Goal: Task Accomplishment & Management: Complete application form

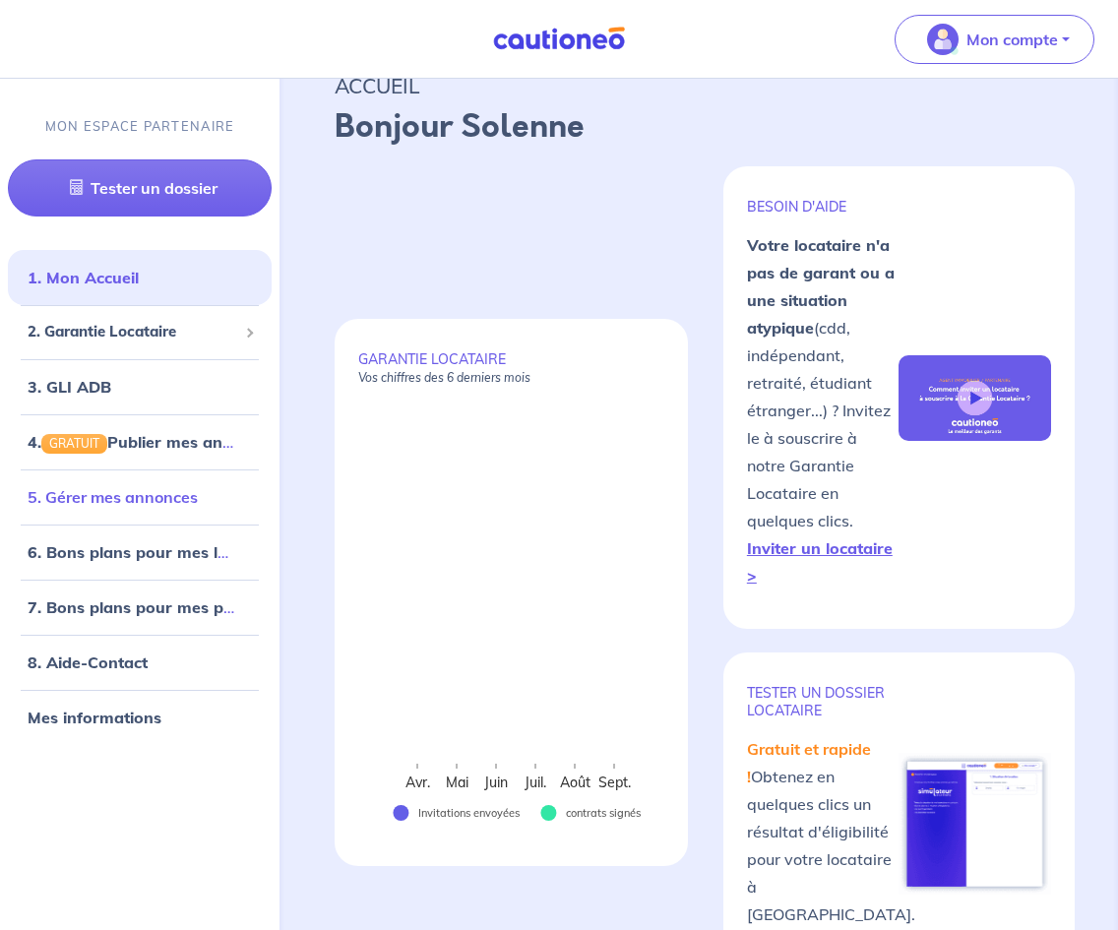
scroll to position [35, 0]
click at [194, 323] on span "2. Garantie Locataire" at bounding box center [133, 332] width 210 height 23
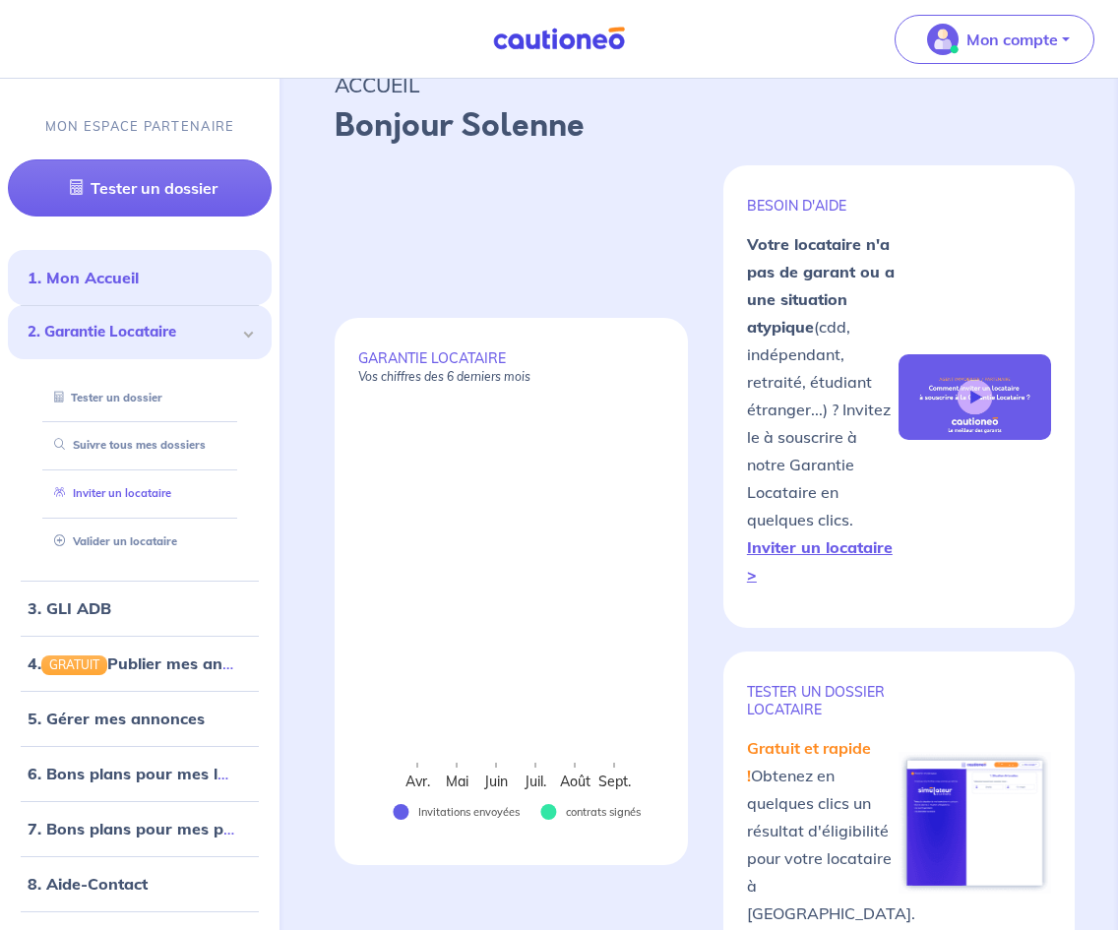
click at [169, 493] on link "Inviter un locataire" at bounding box center [108, 493] width 125 height 14
select select "FR"
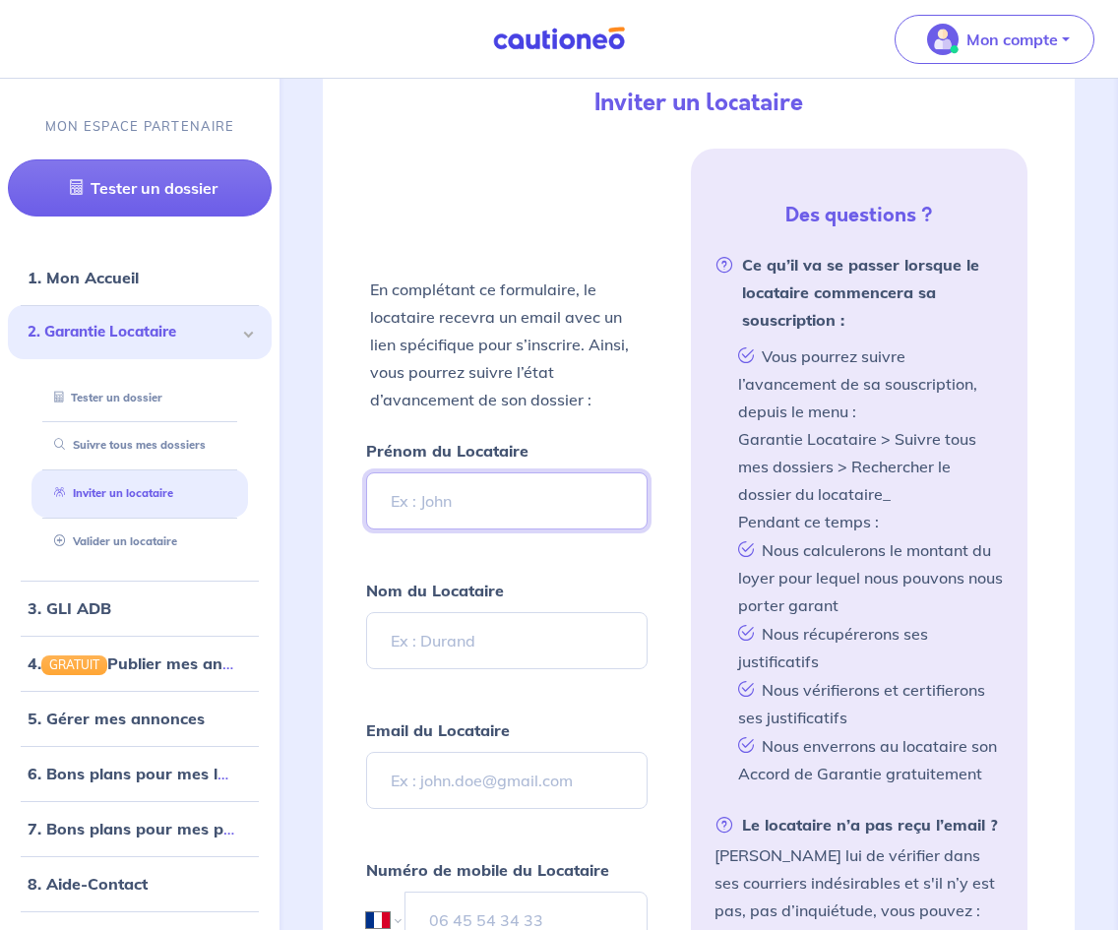
scroll to position [542, 0]
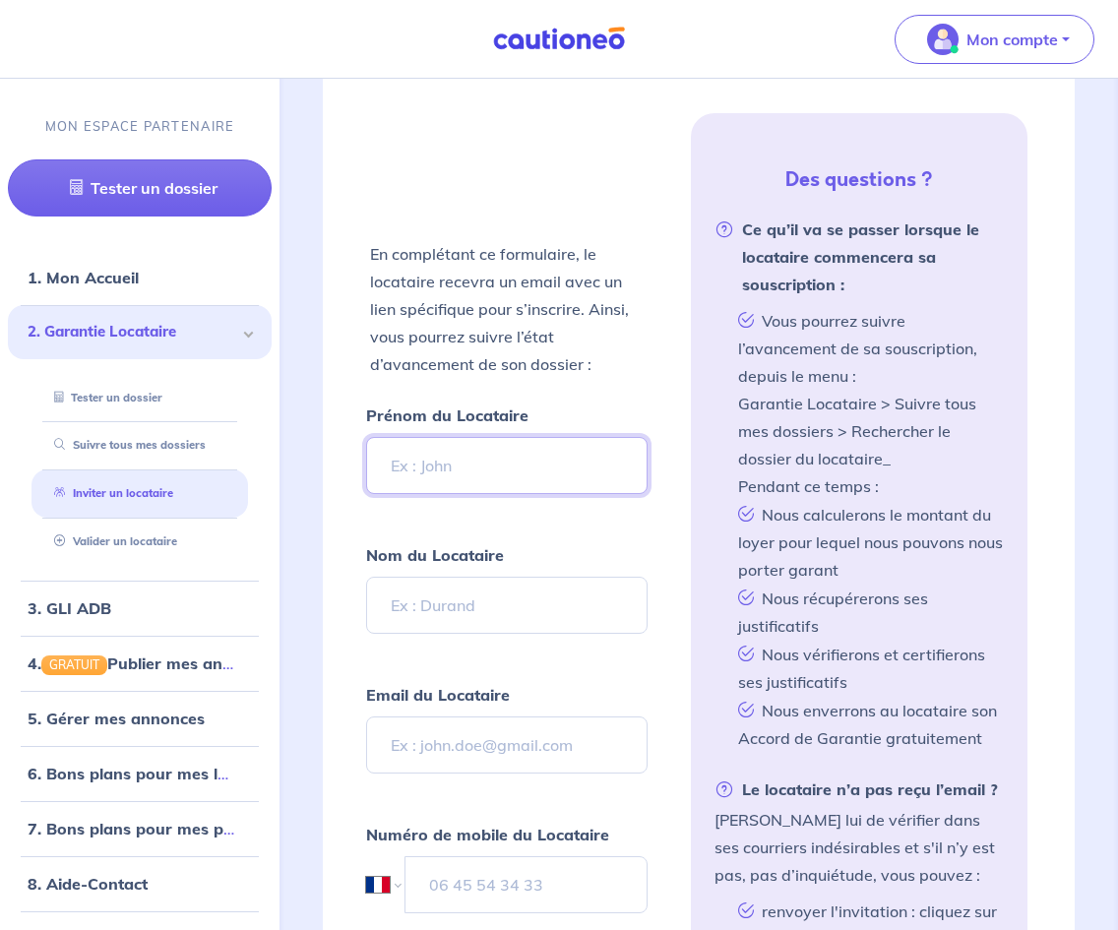
click at [474, 448] on input "Prénom du Locataire" at bounding box center [507, 465] width 282 height 57
type input "[PERSON_NAME]"
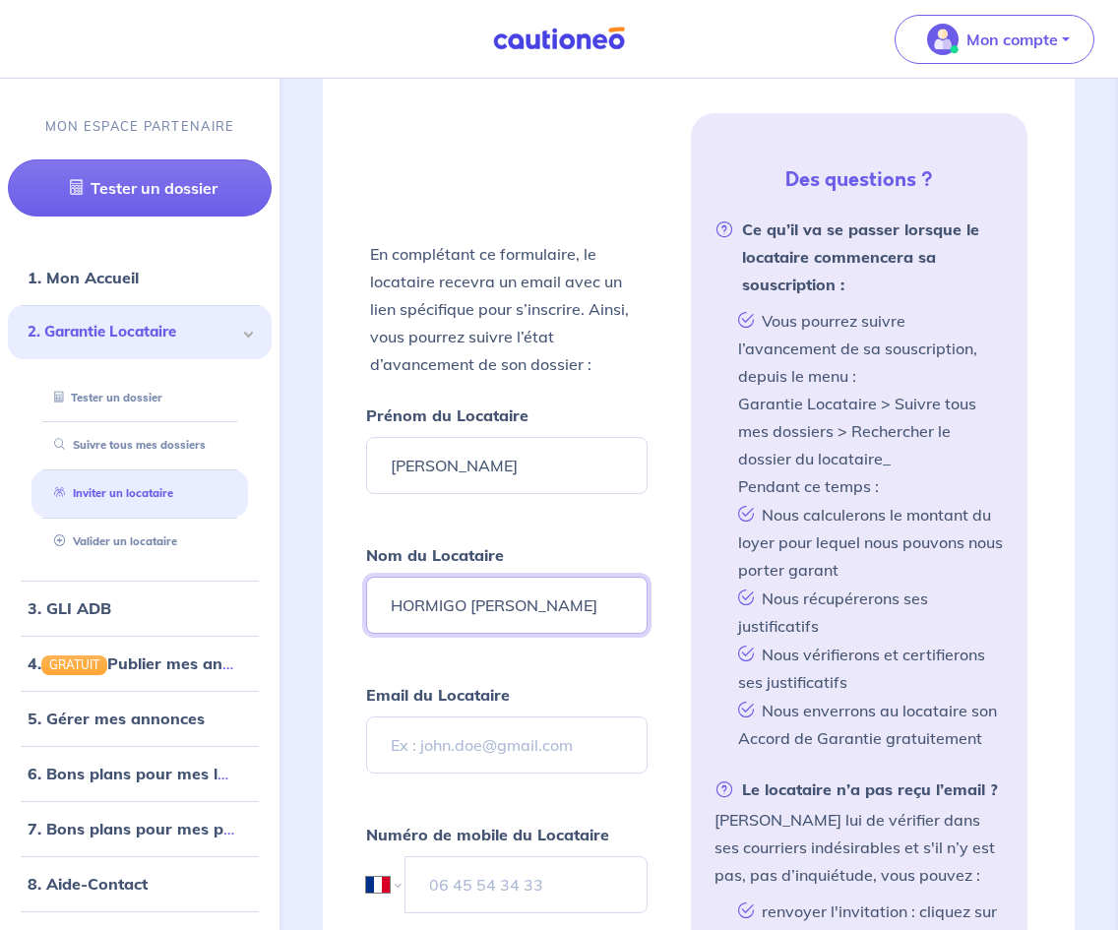
type input "HORMIGO [PERSON_NAME]"
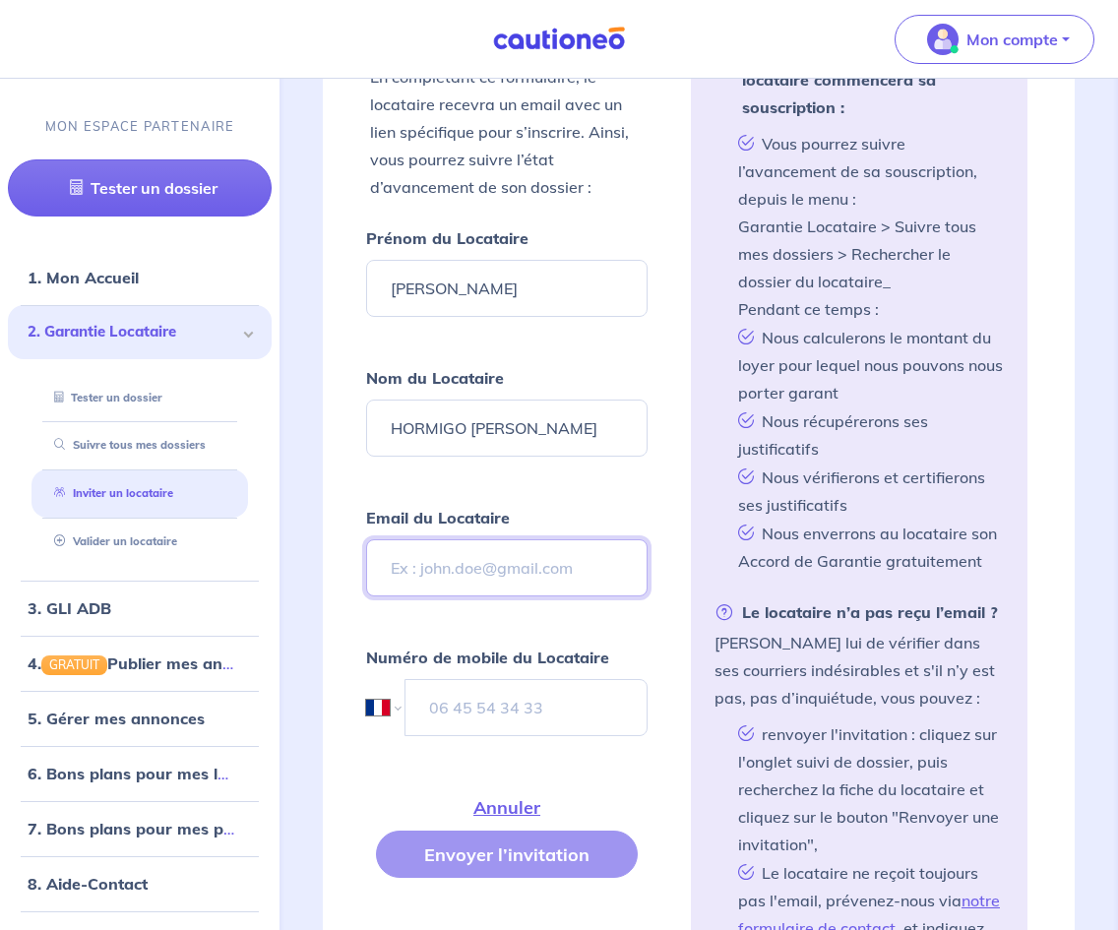
scroll to position [731, 0]
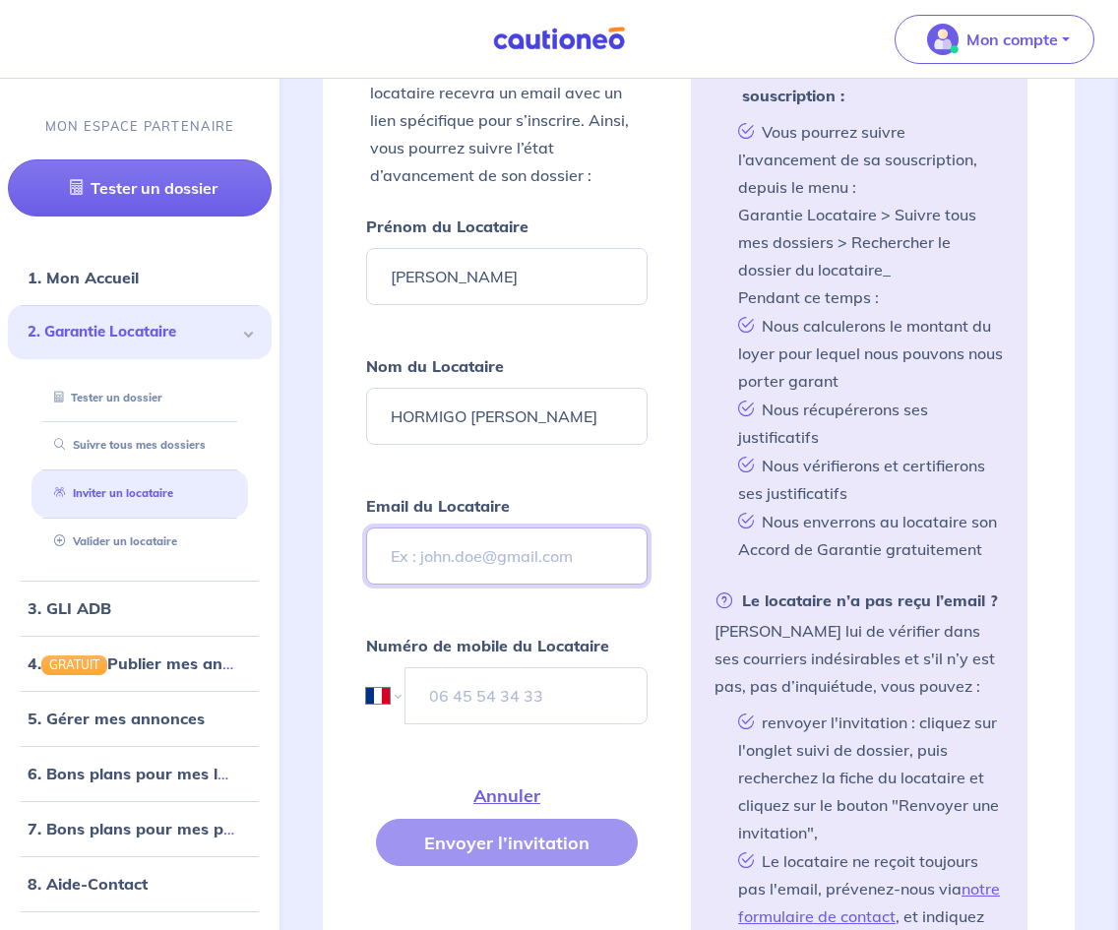
type input "M"
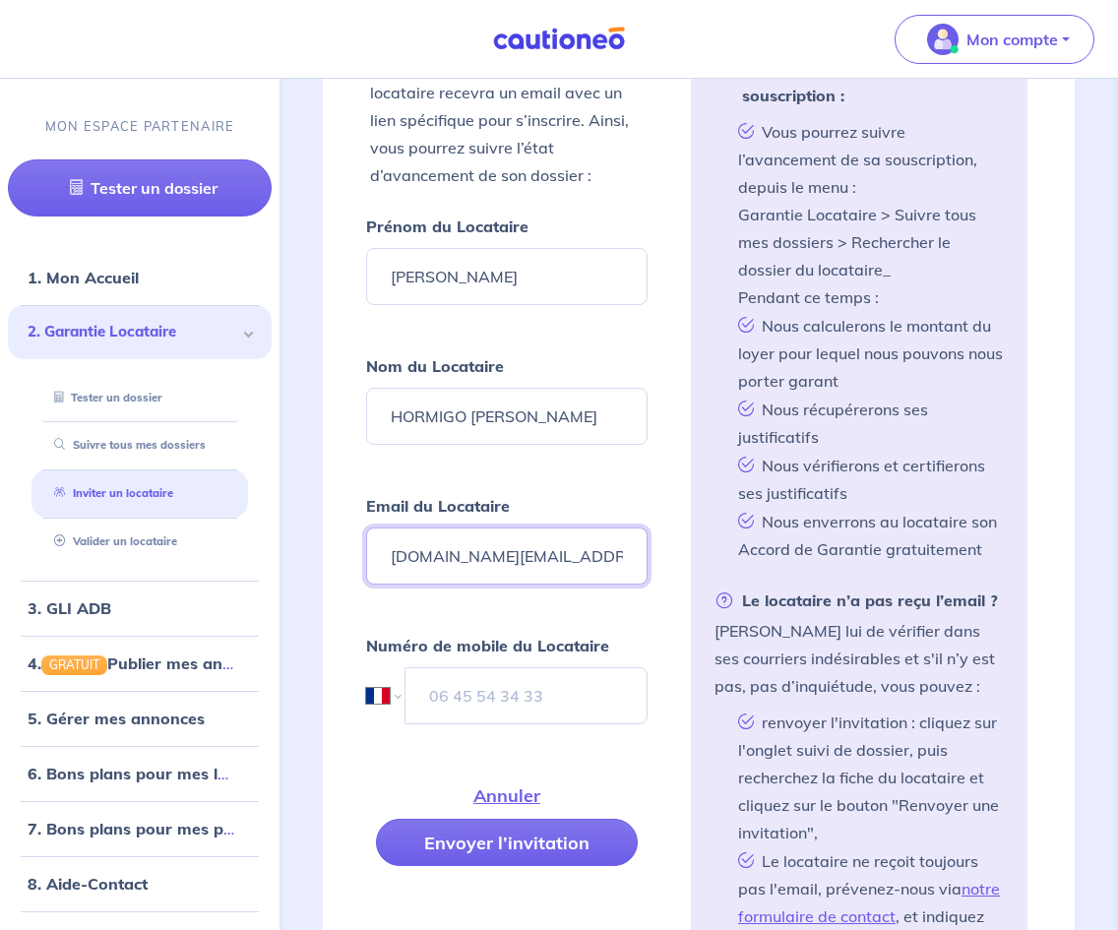
type input "[DOMAIN_NAME][EMAIL_ADDRESS][DOMAIN_NAME]"
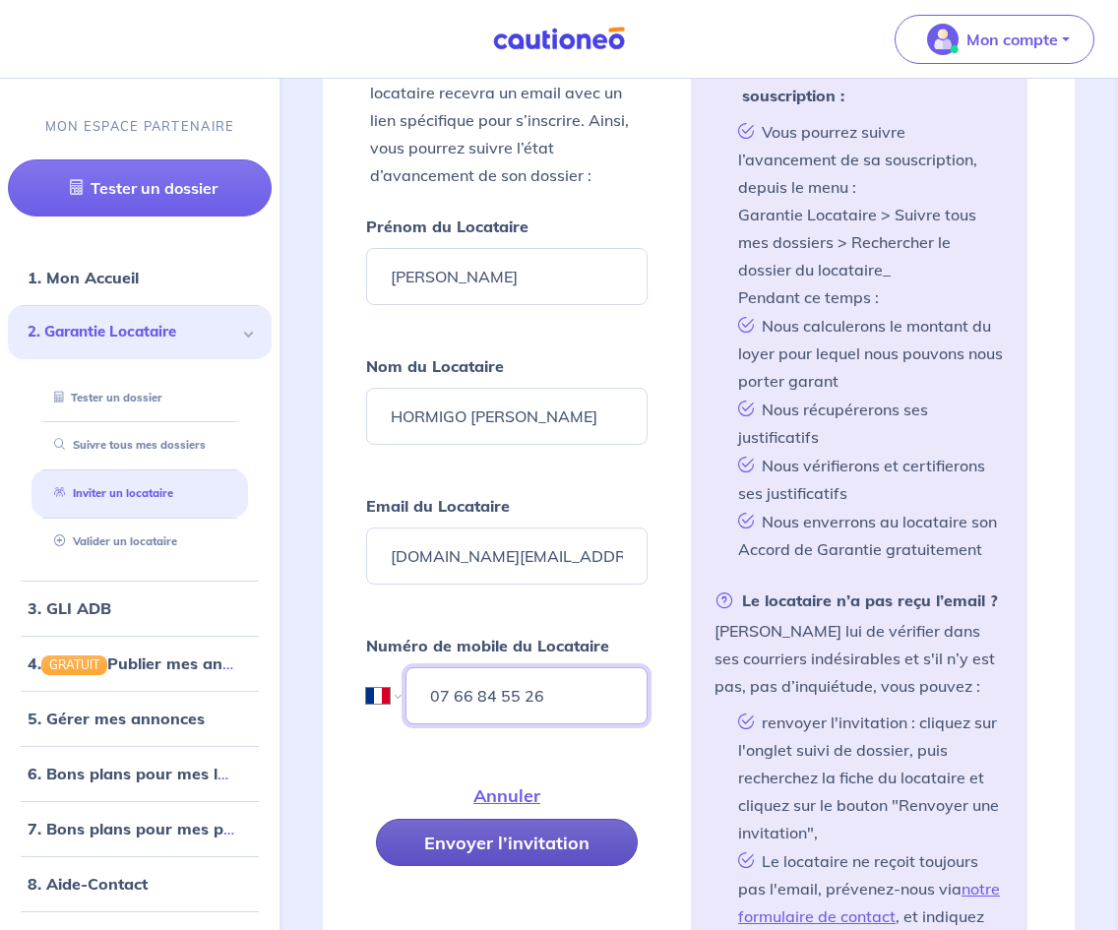
type input "07 66 84 55 26"
click at [461, 835] on button "Envoyer l’invitation" at bounding box center [507, 842] width 262 height 47
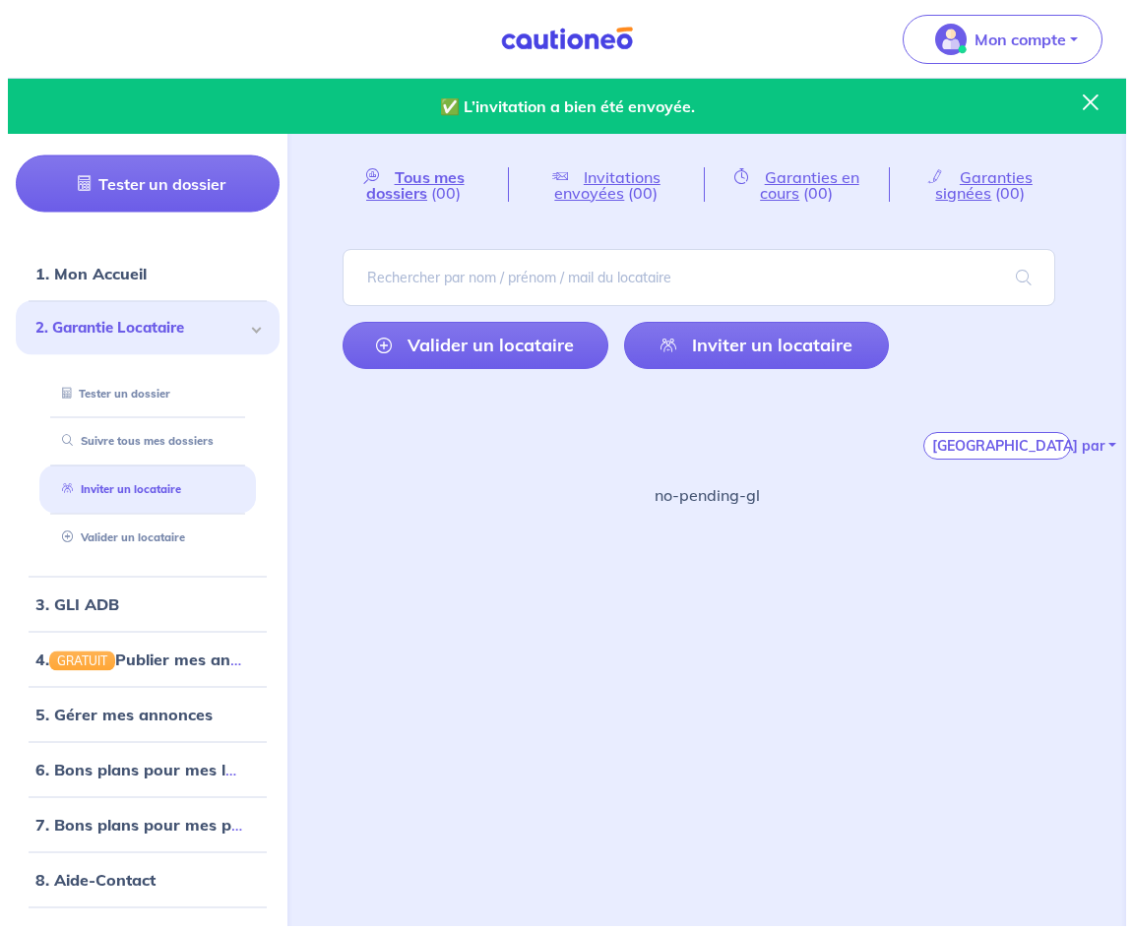
scroll to position [0, 0]
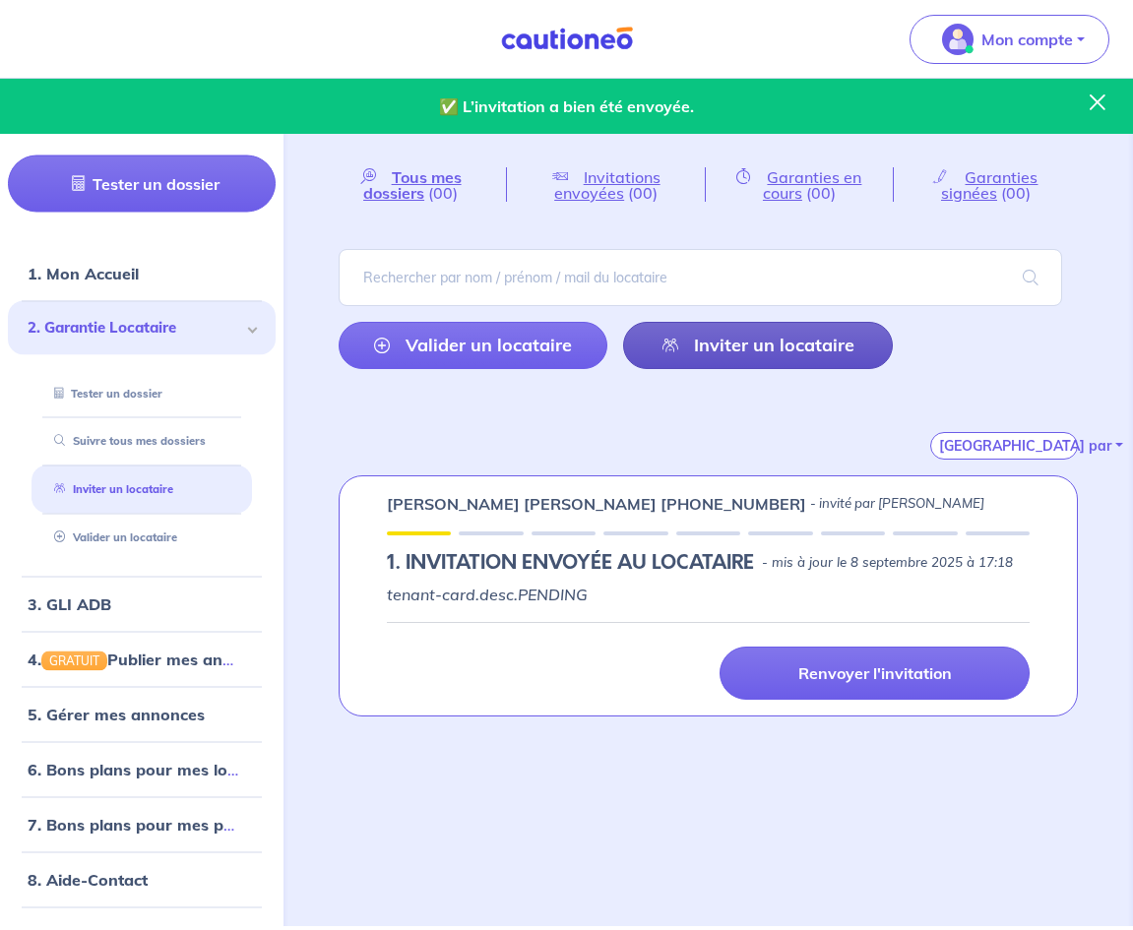
click at [729, 344] on link "Inviter un locataire" at bounding box center [758, 345] width 270 height 47
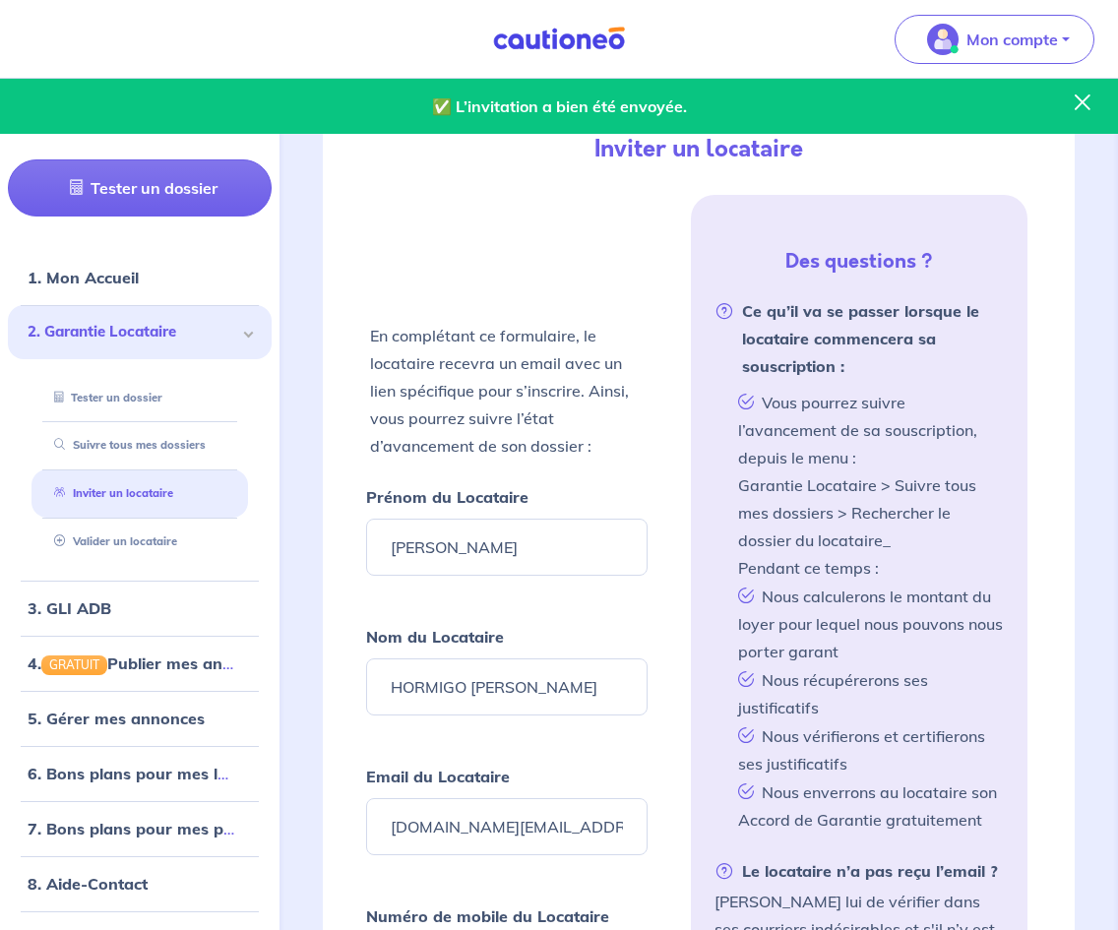
scroll to position [475, 0]
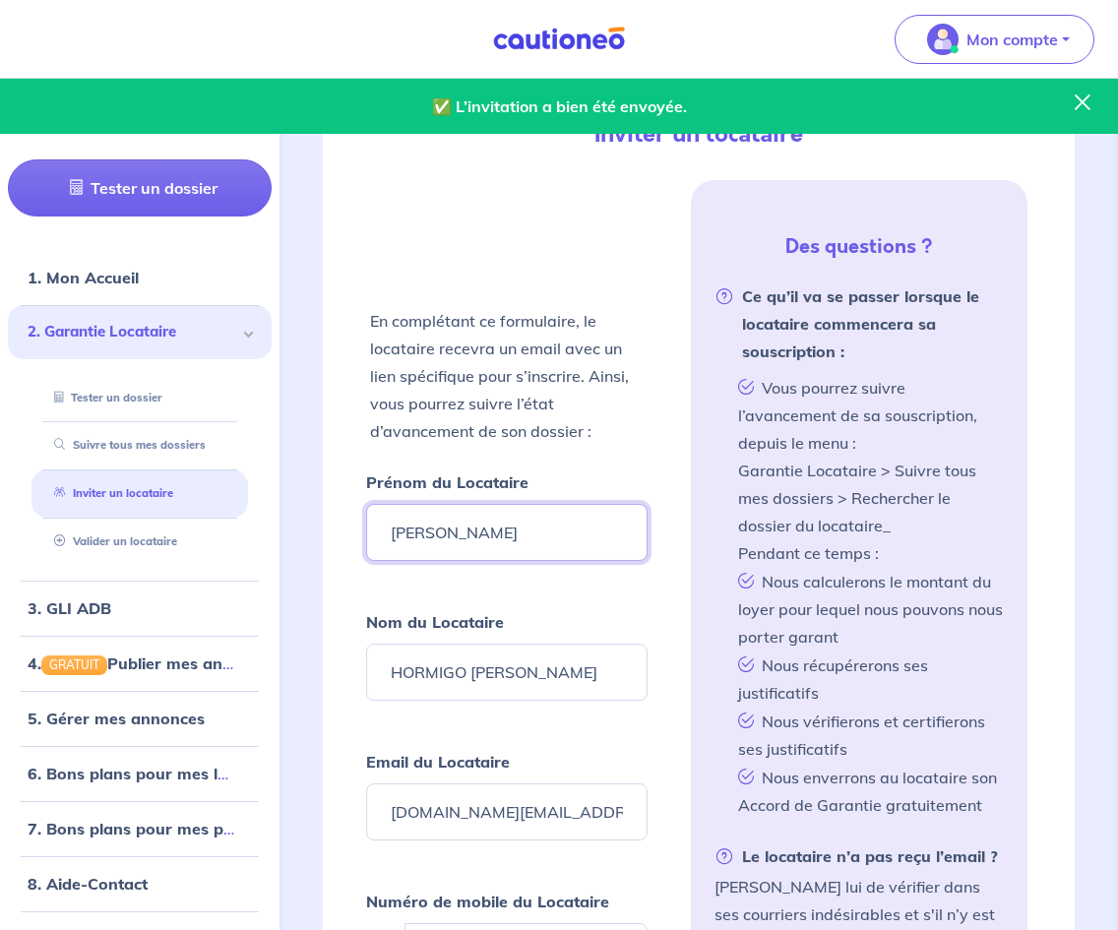
click at [449, 530] on input "[PERSON_NAME]" at bounding box center [507, 532] width 282 height 57
type input "A"
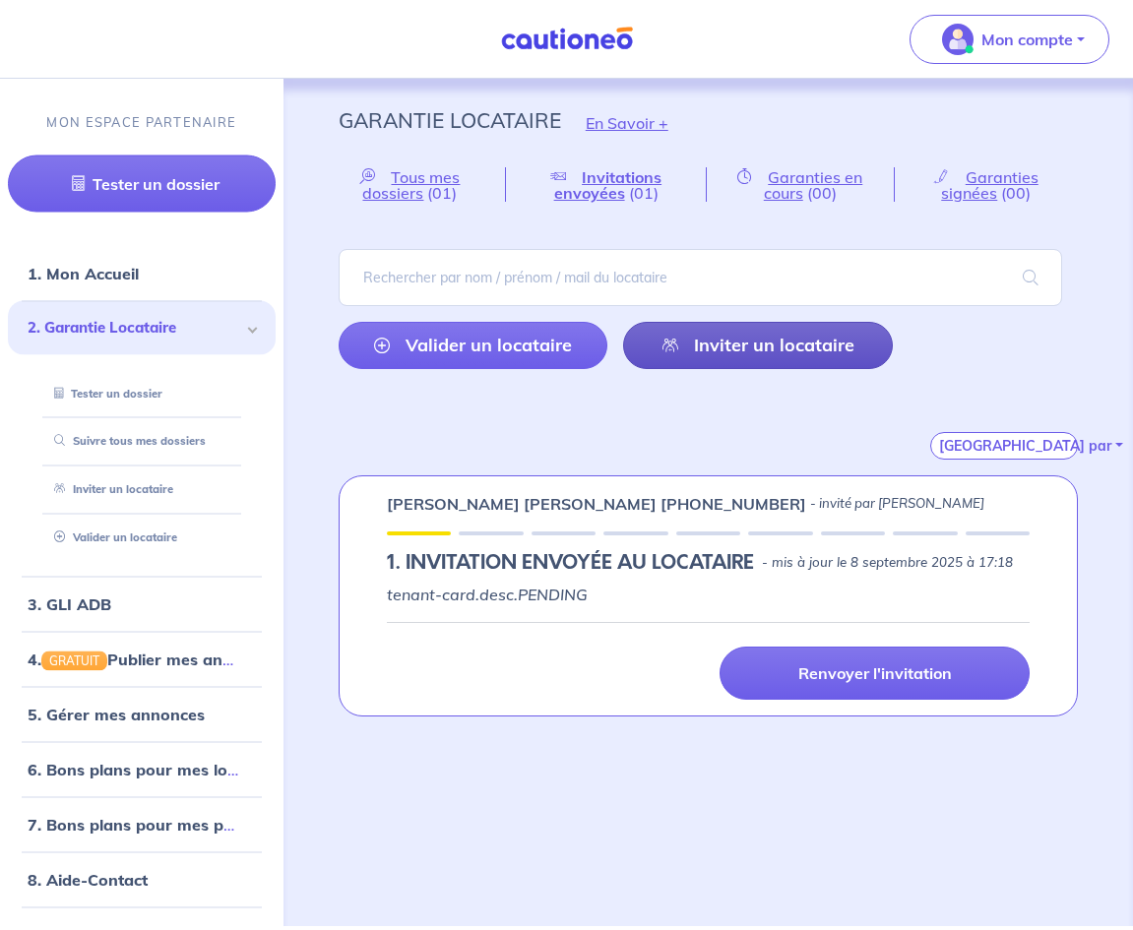
click at [721, 367] on link "Inviter un locataire" at bounding box center [758, 345] width 270 height 47
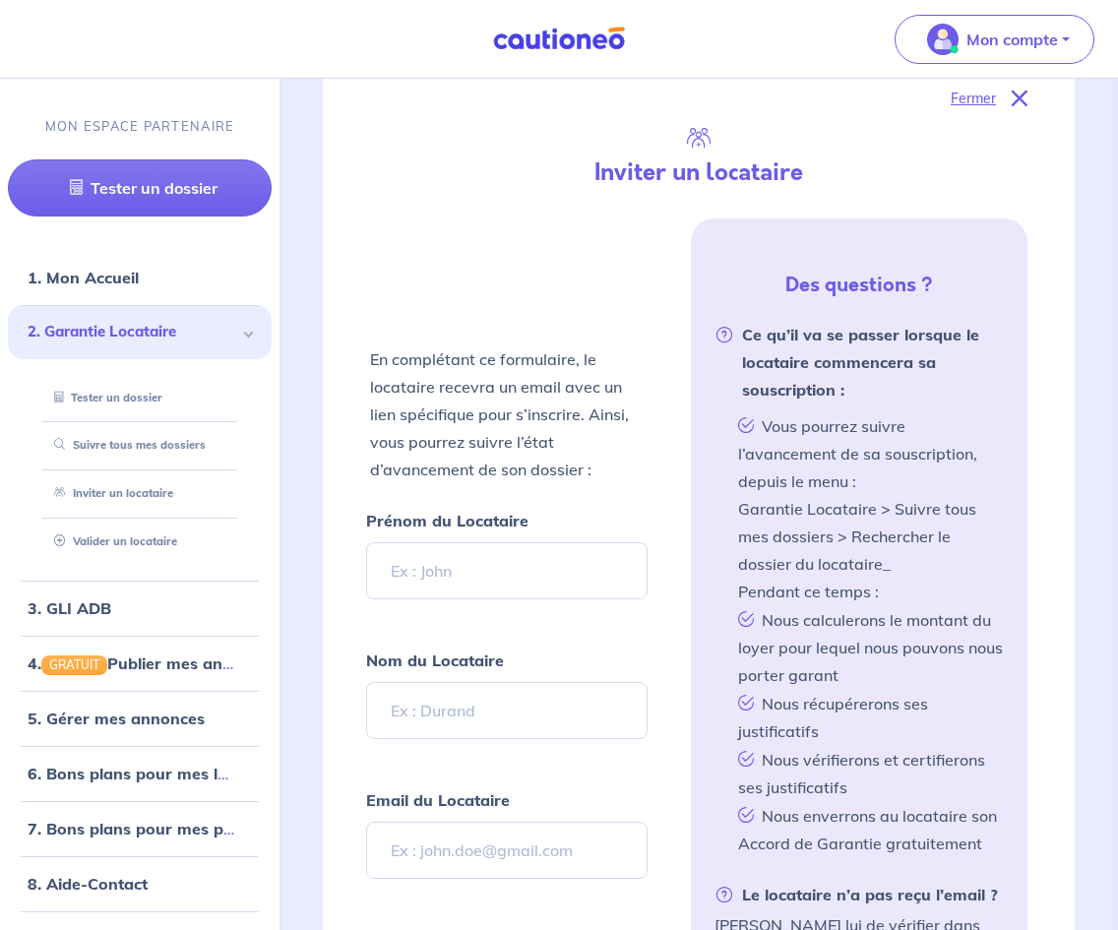
scroll to position [475, 0]
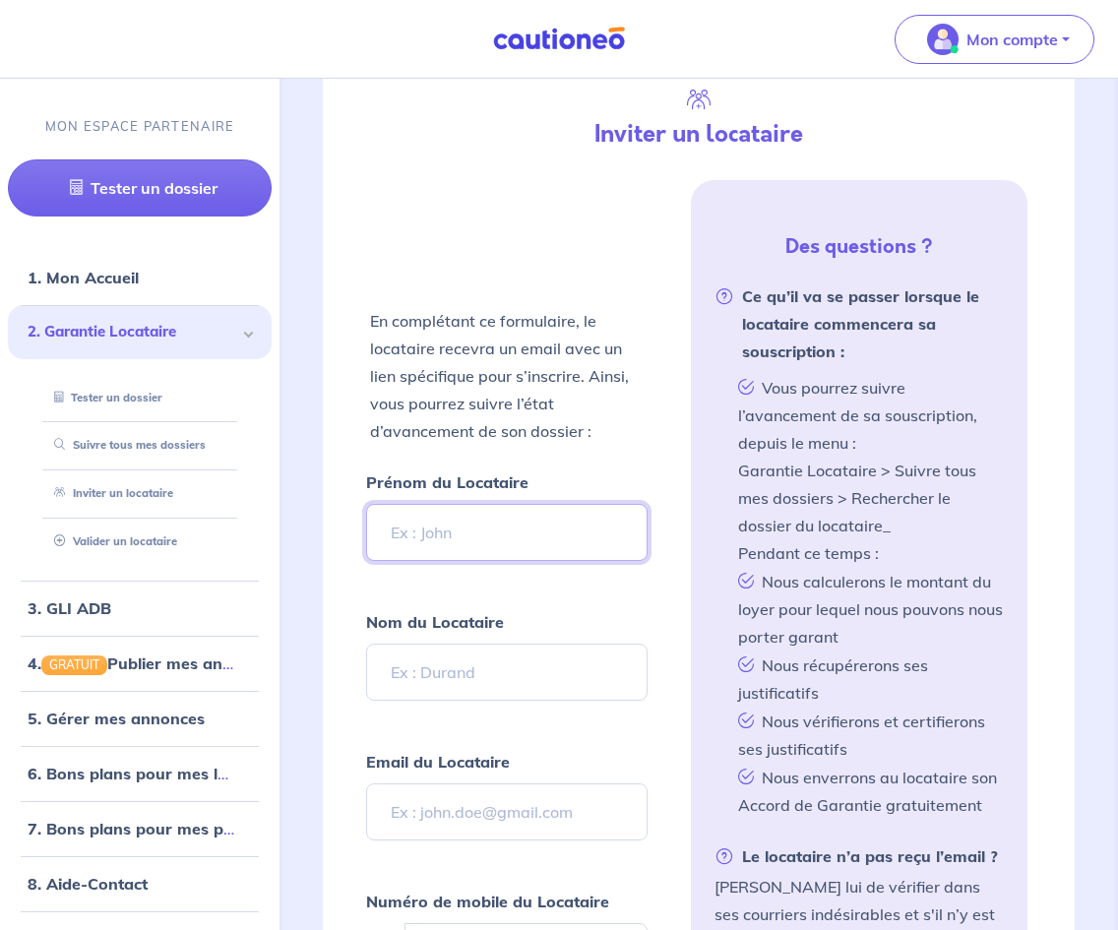
click at [530, 548] on input "Prénom du Locataire" at bounding box center [507, 532] width 282 height 57
type input "AITANA"
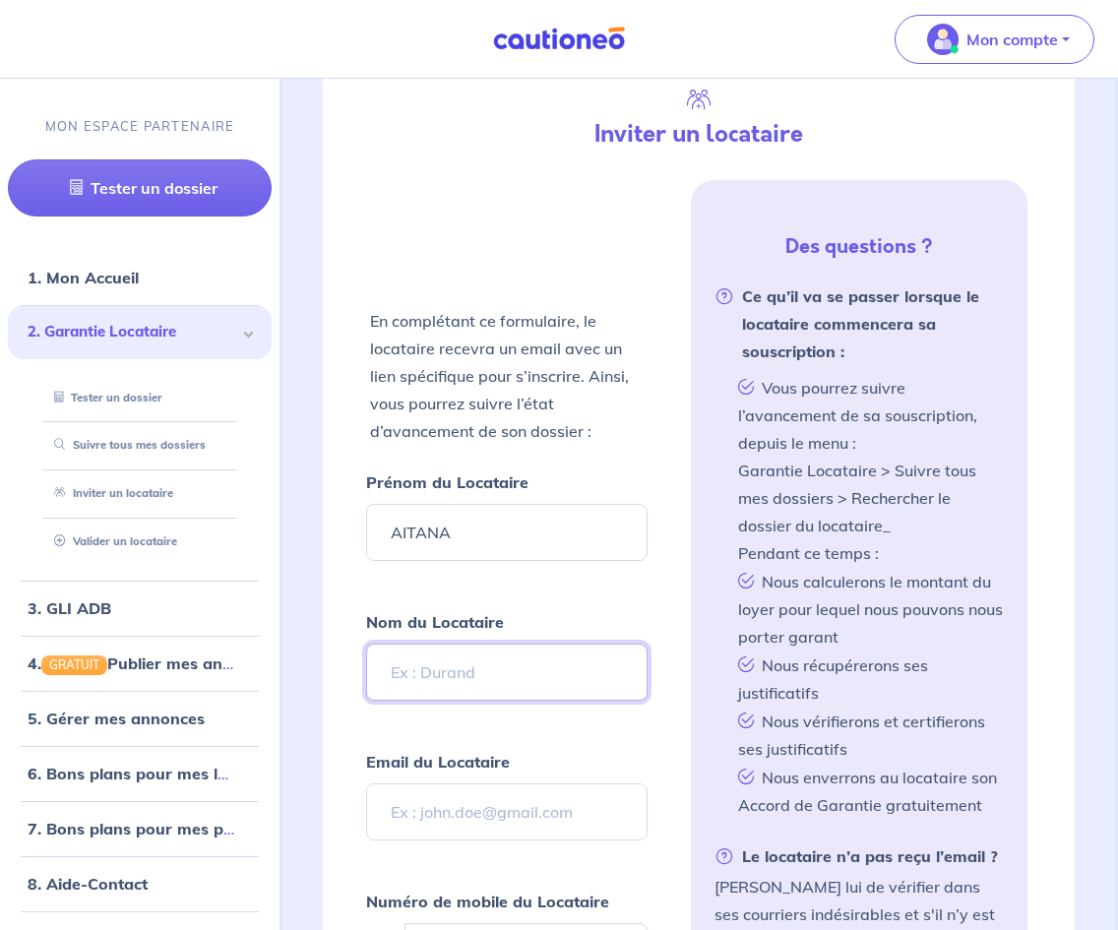
click at [468, 659] on input "Nom du Locataire" at bounding box center [507, 672] width 282 height 57
type input "[PERSON_NAME]"
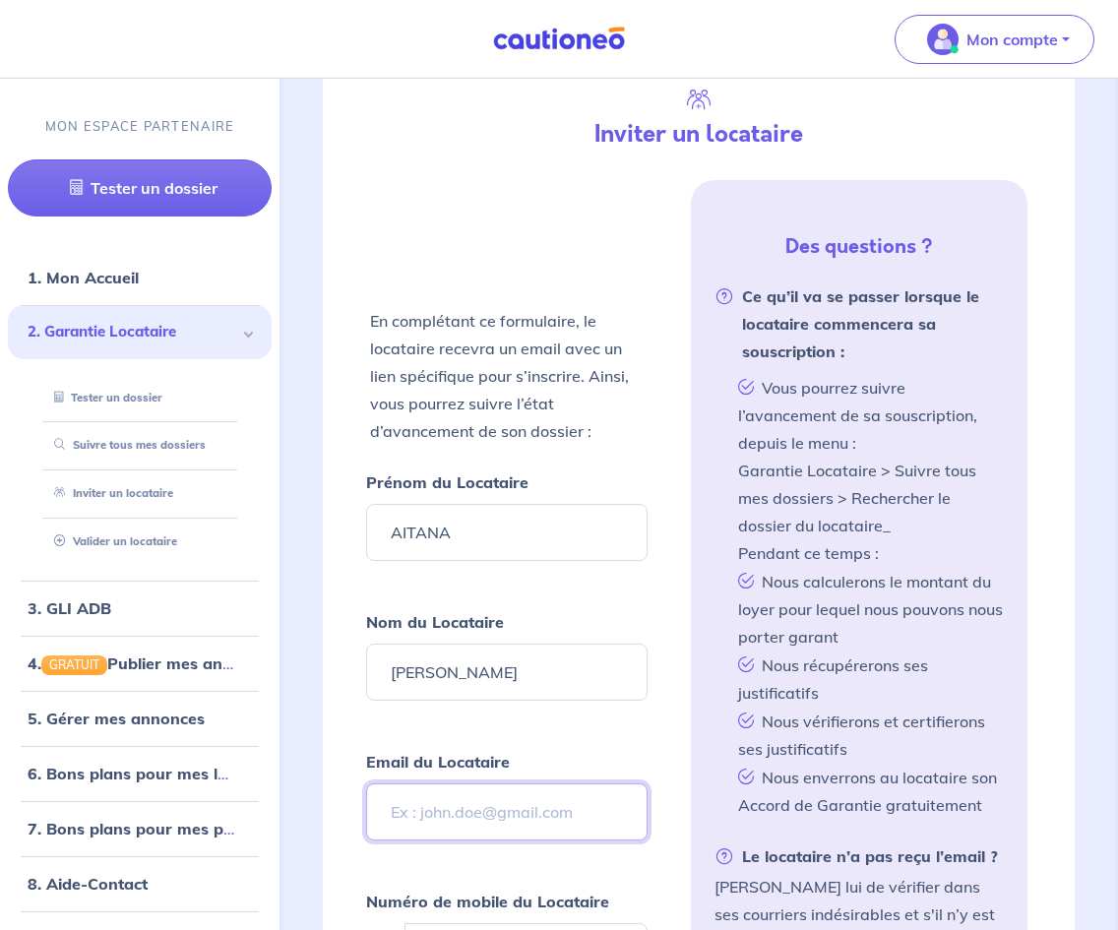
click at [517, 834] on input "Email du Locataire" at bounding box center [507, 812] width 282 height 57
type input "[EMAIL_ADDRESS][DOMAIN_NAME]"
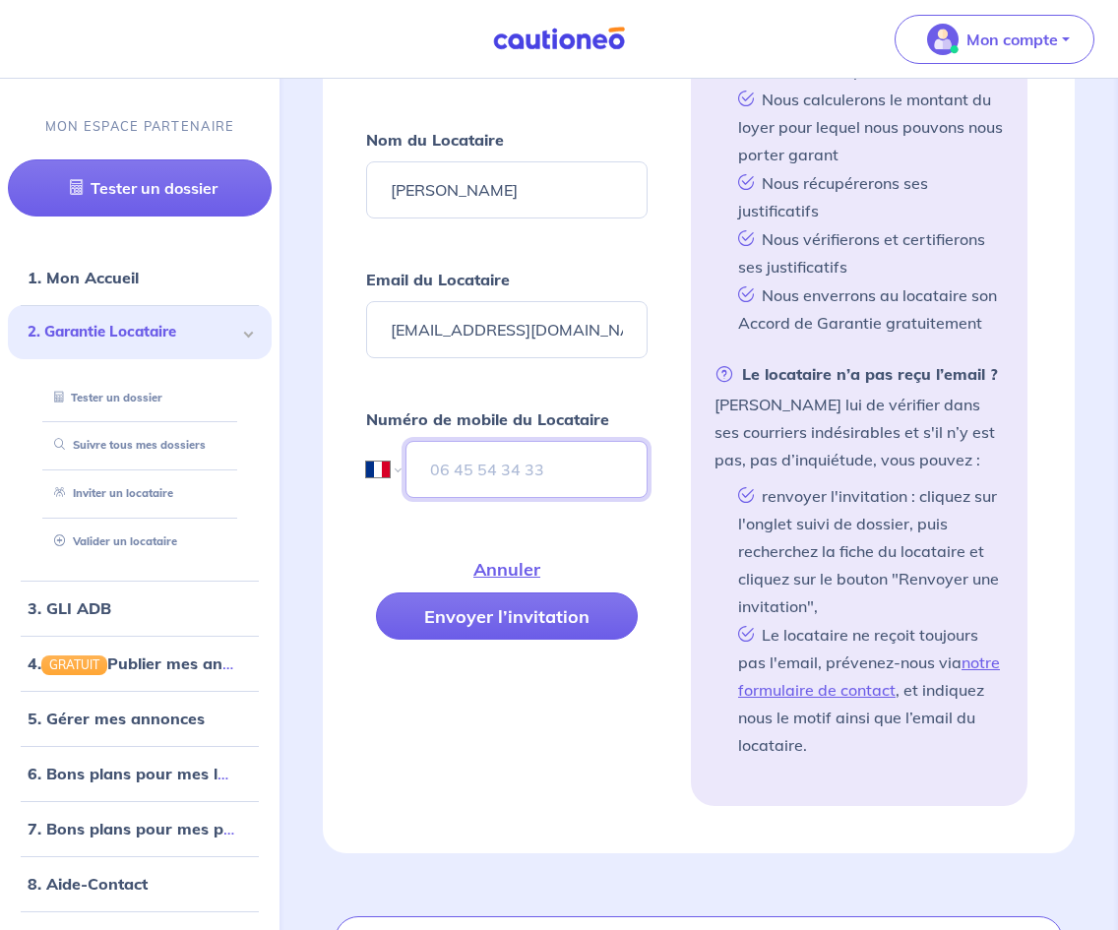
scroll to position [962, 0]
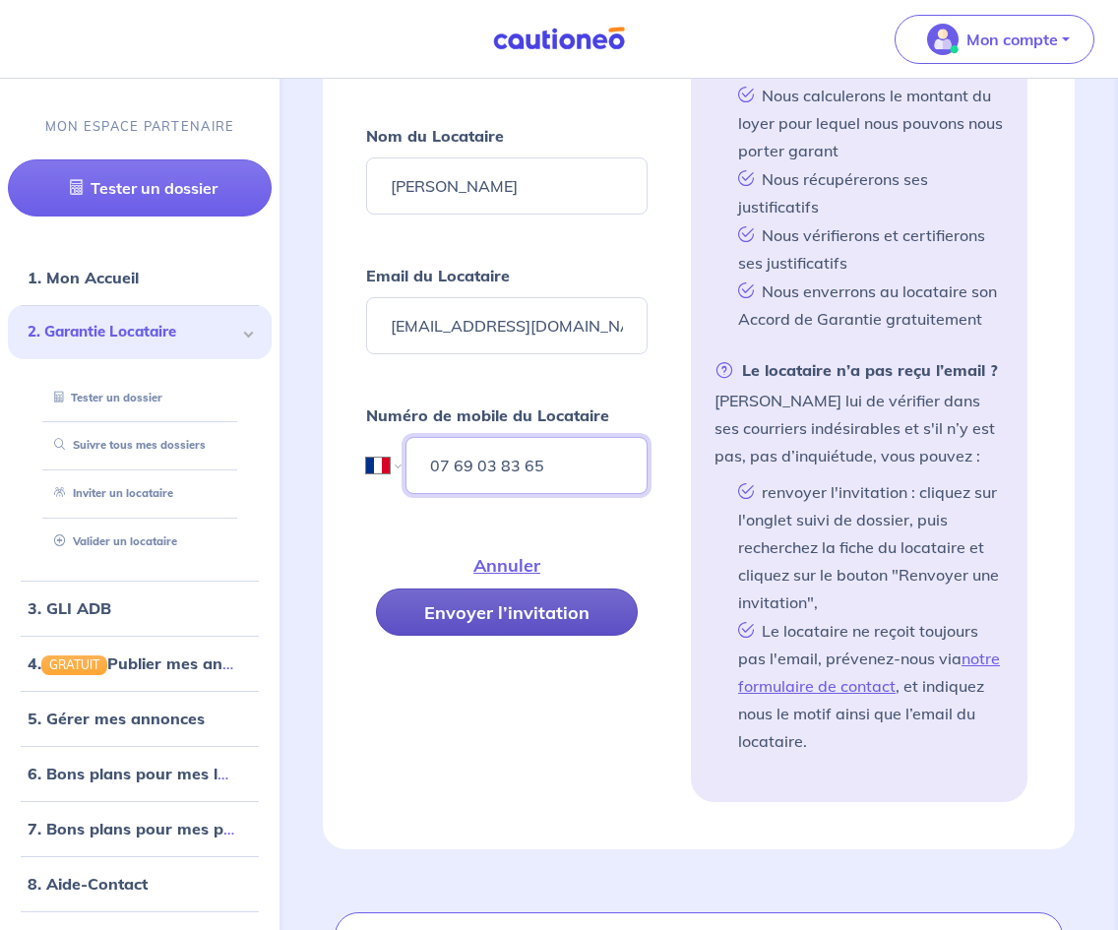
type input "07 69 03 83 65"
click at [475, 617] on button "Envoyer l’invitation" at bounding box center [507, 612] width 262 height 47
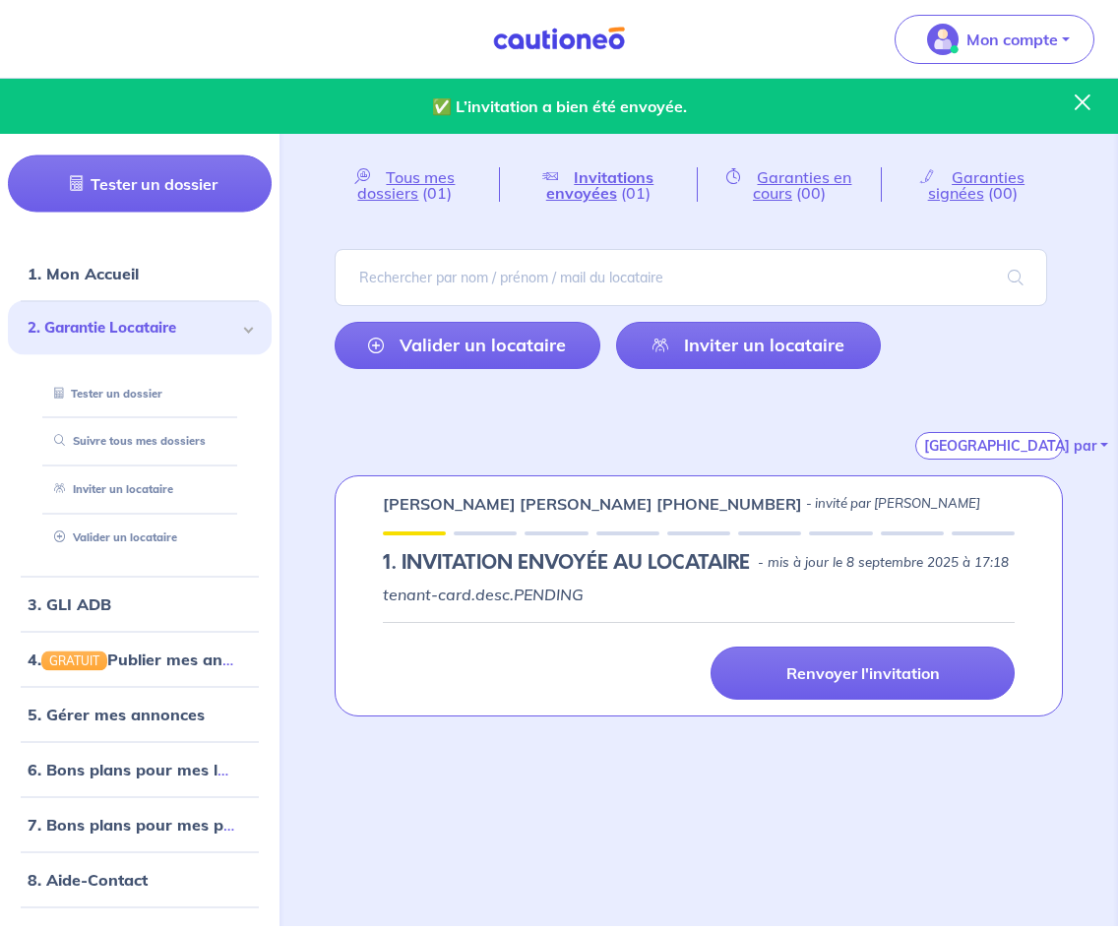
scroll to position [0, 0]
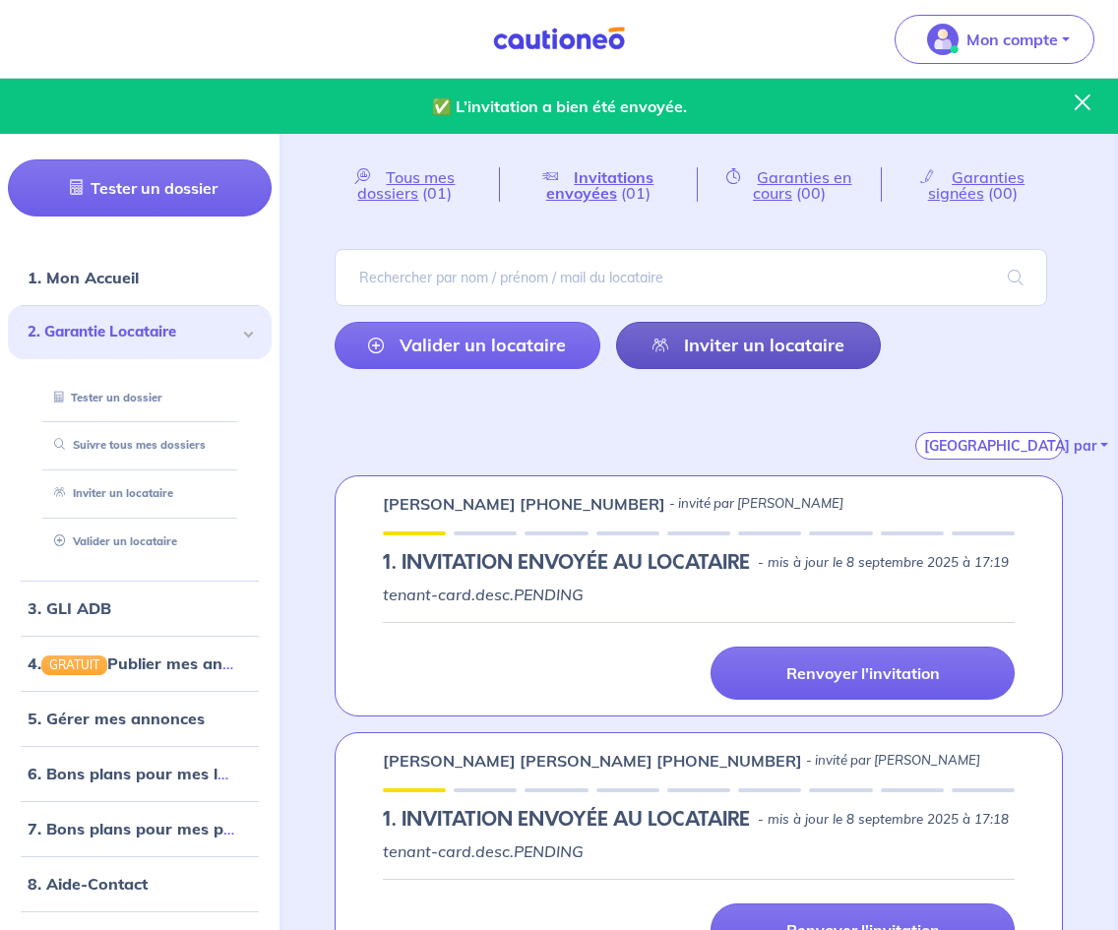
click at [734, 329] on link "Inviter un locataire" at bounding box center [749, 345] width 266 height 47
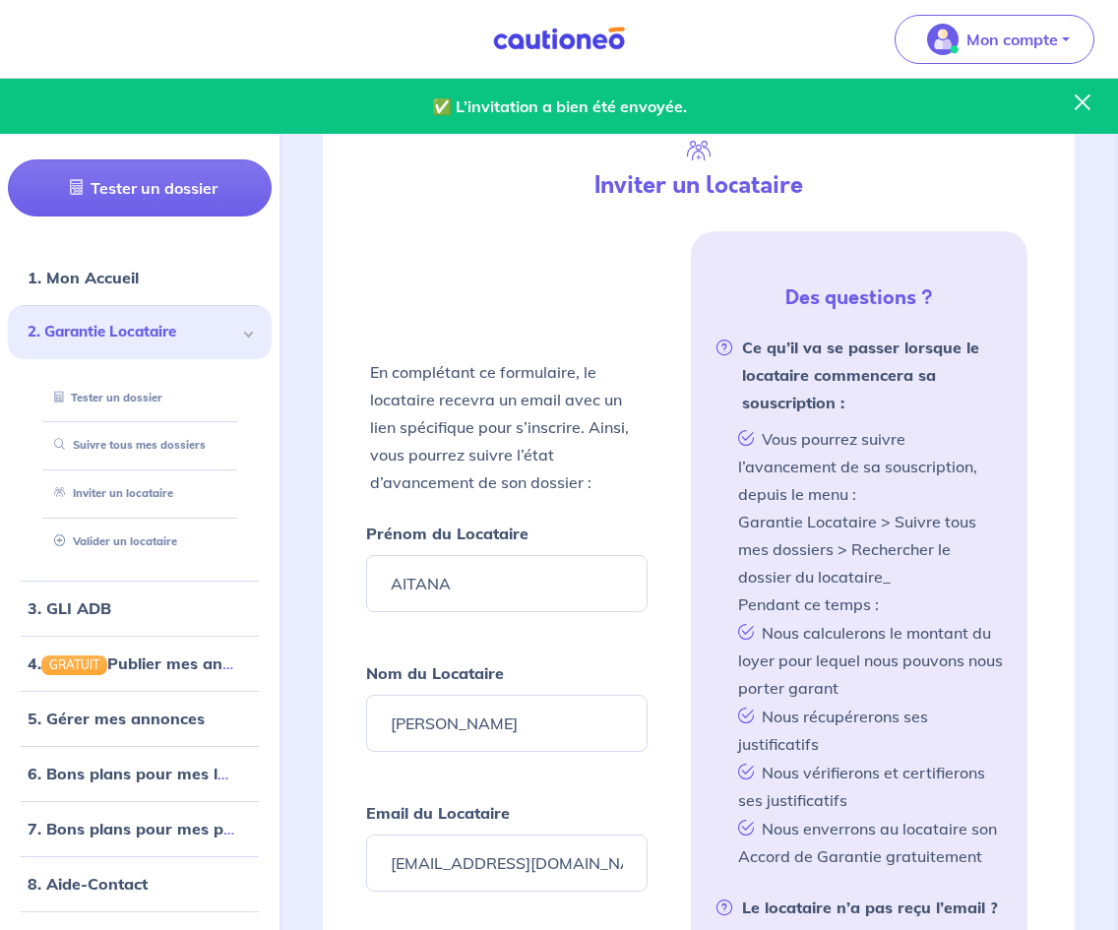
scroll to position [475, 0]
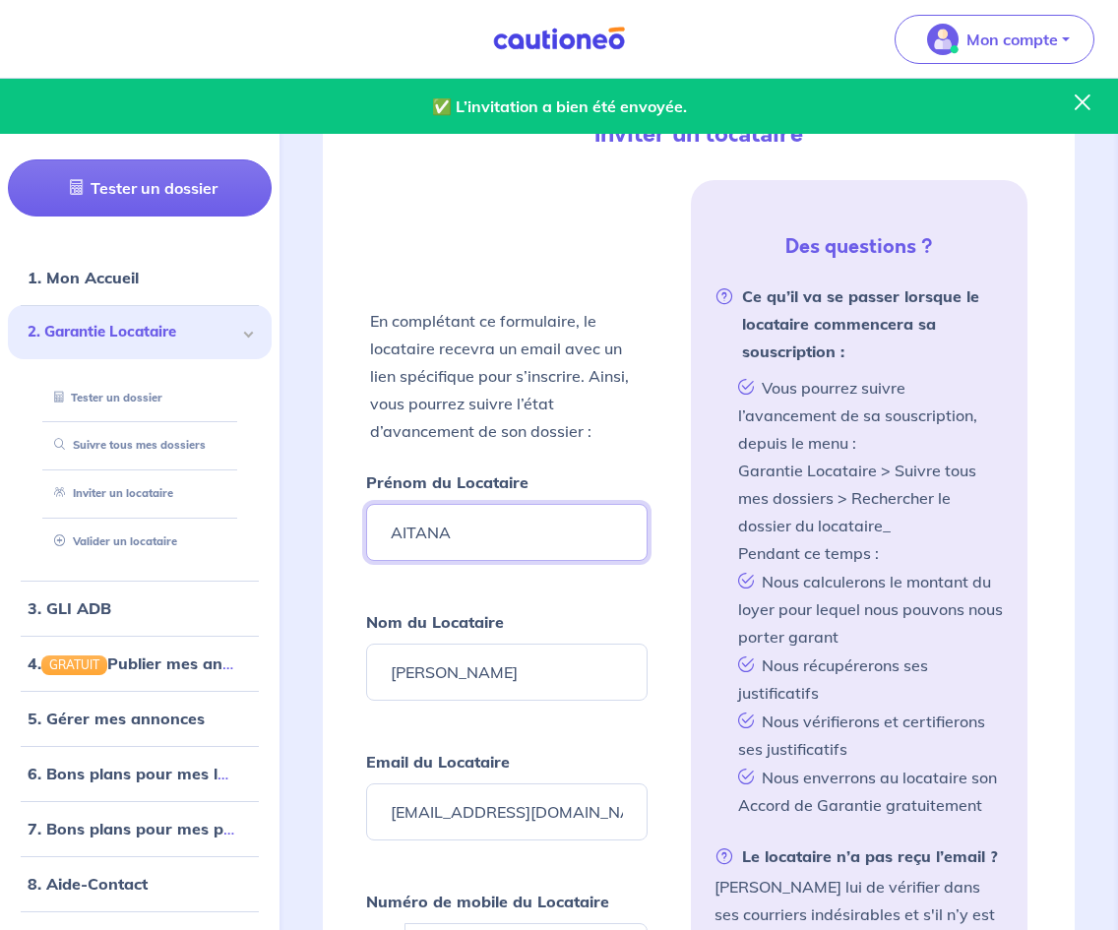
click at [487, 530] on input "AITANA" at bounding box center [507, 532] width 282 height 57
type input "[PERSON_NAME]"
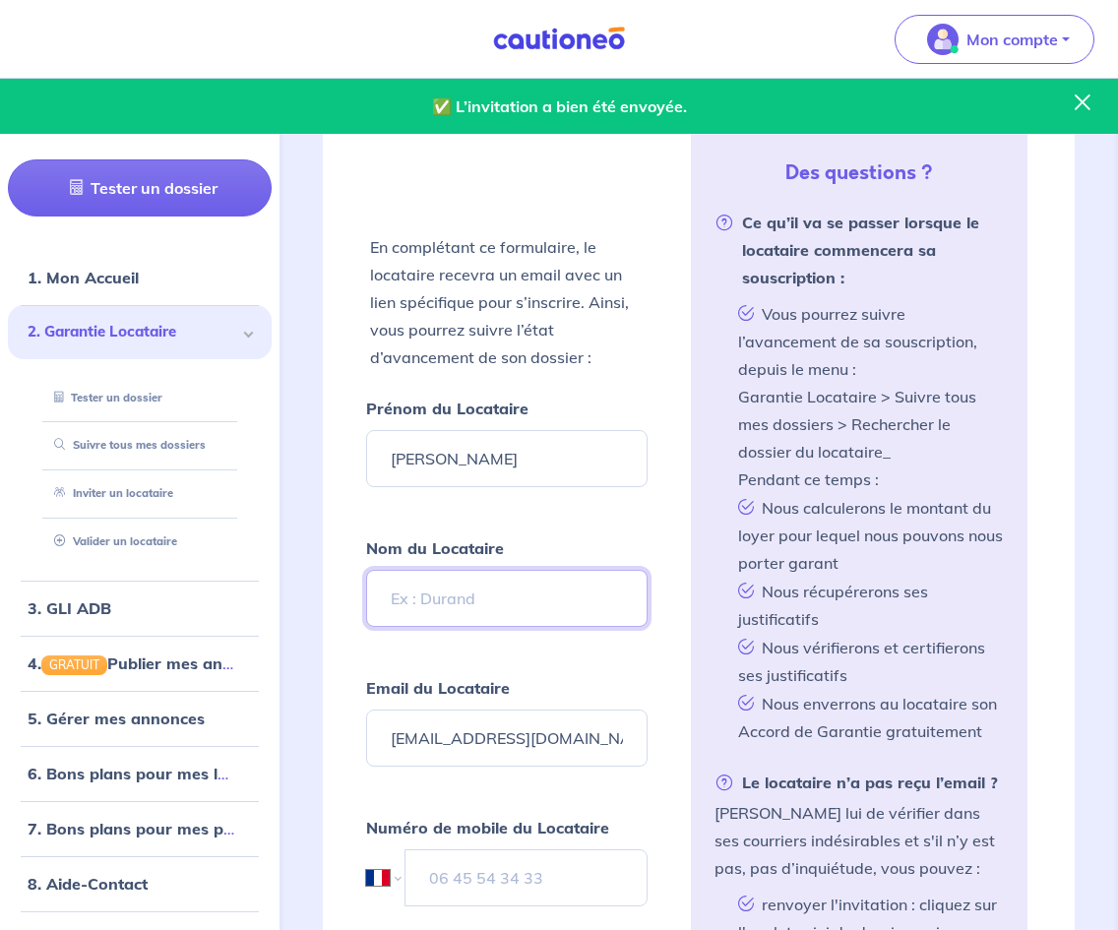
scroll to position [594, 0]
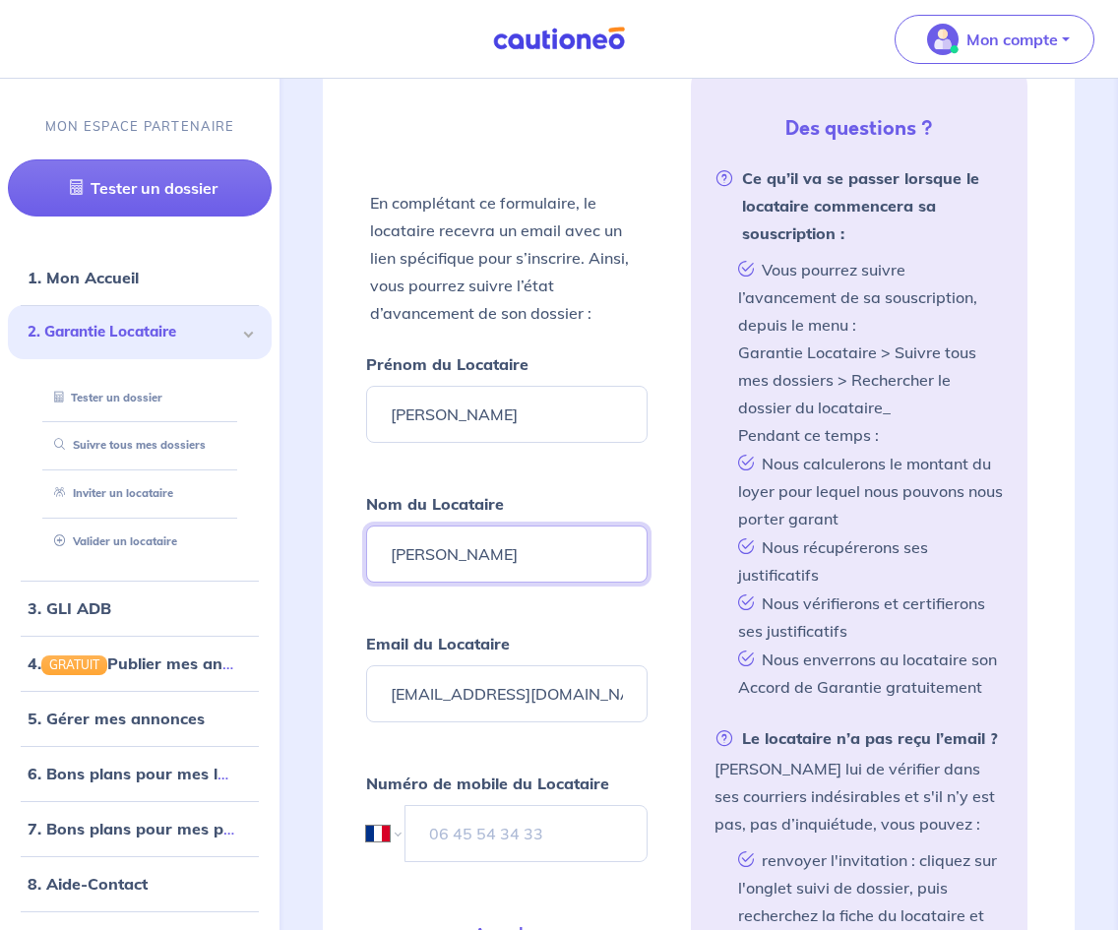
type input "[PERSON_NAME]"
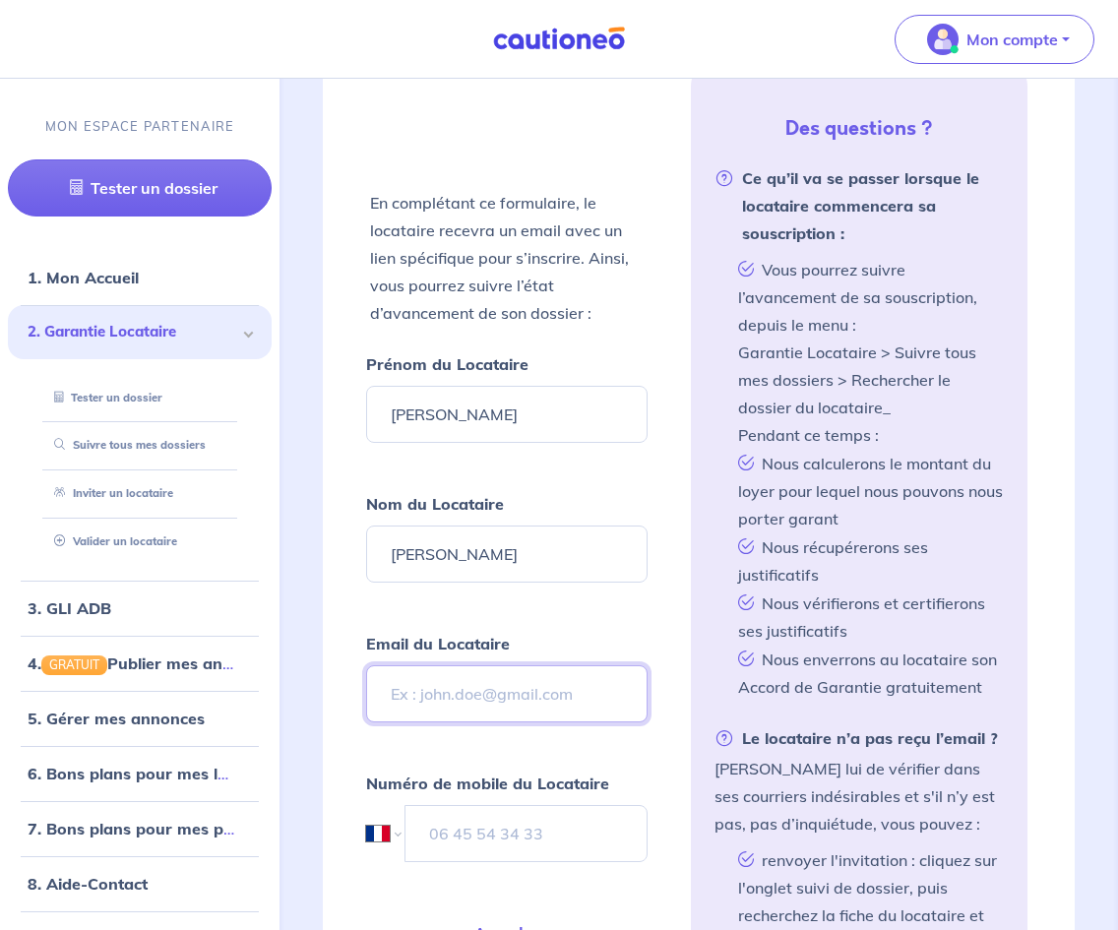
type input "B"
type input "[EMAIL_ADDRESS][DOMAIN_NAME]"
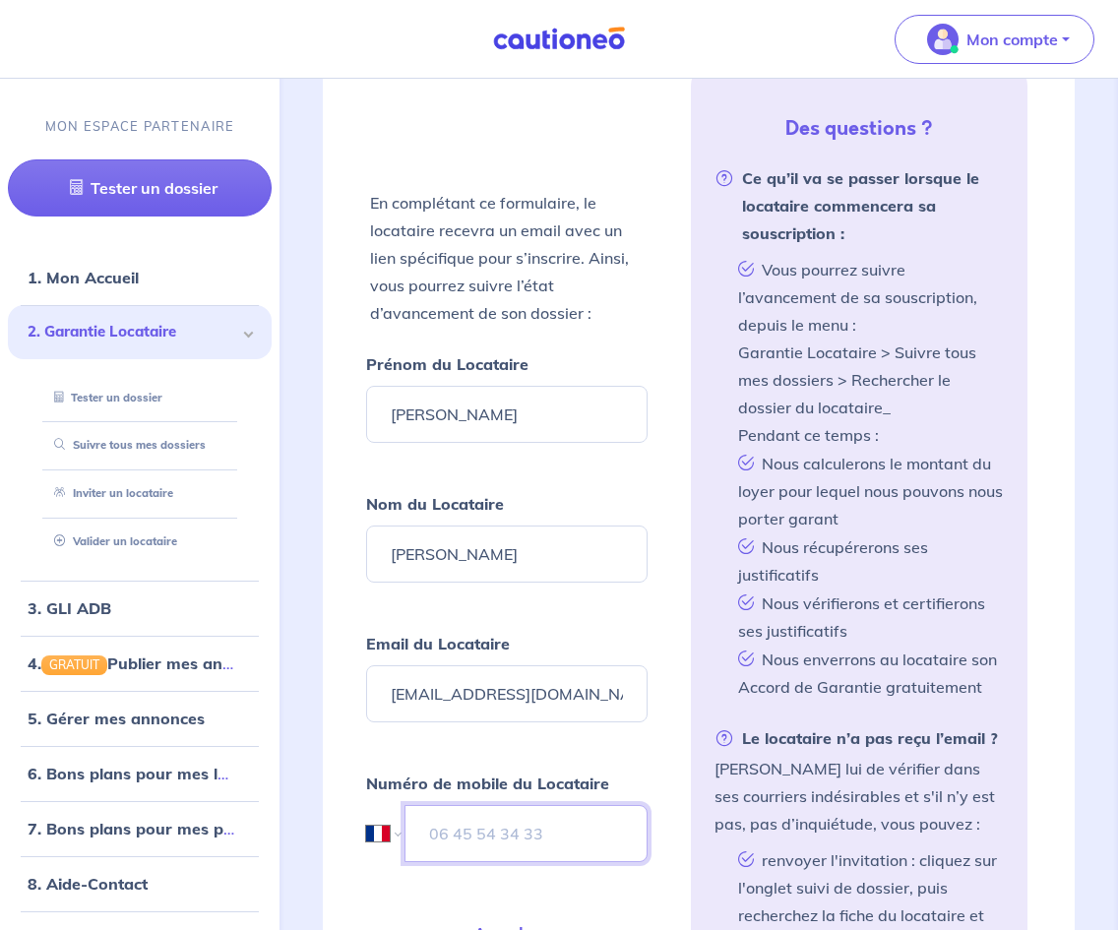
click at [533, 835] on input "tel" at bounding box center [526, 833] width 243 height 57
type input "07"
click at [393, 830] on select "International [GEOGRAPHIC_DATA] [GEOGRAPHIC_DATA] [GEOGRAPHIC_DATA] [GEOGRAPHIC…" at bounding box center [382, 833] width 33 height 57
select select "ES"
click at [366, 805] on select "International [GEOGRAPHIC_DATA] [GEOGRAPHIC_DATA] [GEOGRAPHIC_DATA] [GEOGRAPHIC…" at bounding box center [382, 833] width 33 height 57
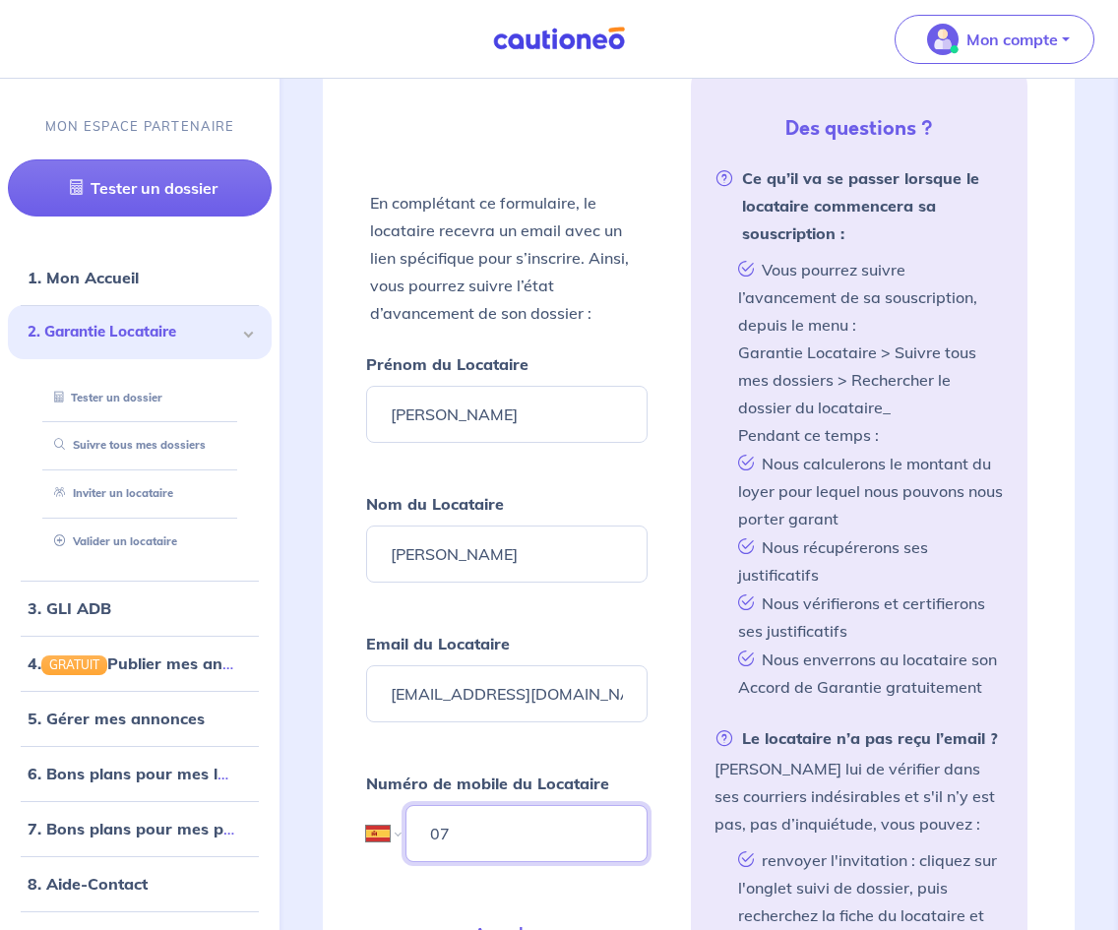
click at [455, 854] on input "07" at bounding box center [527, 833] width 242 height 57
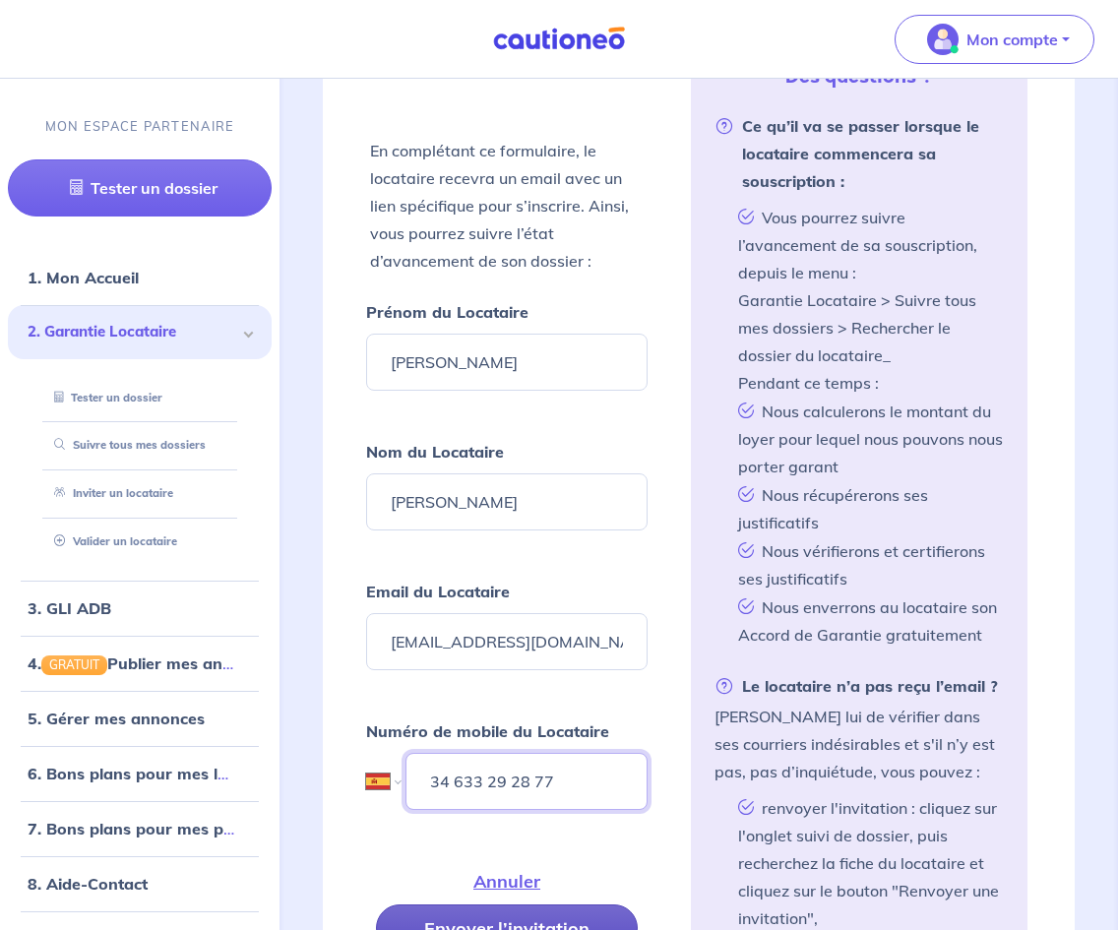
type input "34 633 29 28 77"
click at [489, 927] on button "Envoyer l’invitation" at bounding box center [507, 928] width 262 height 47
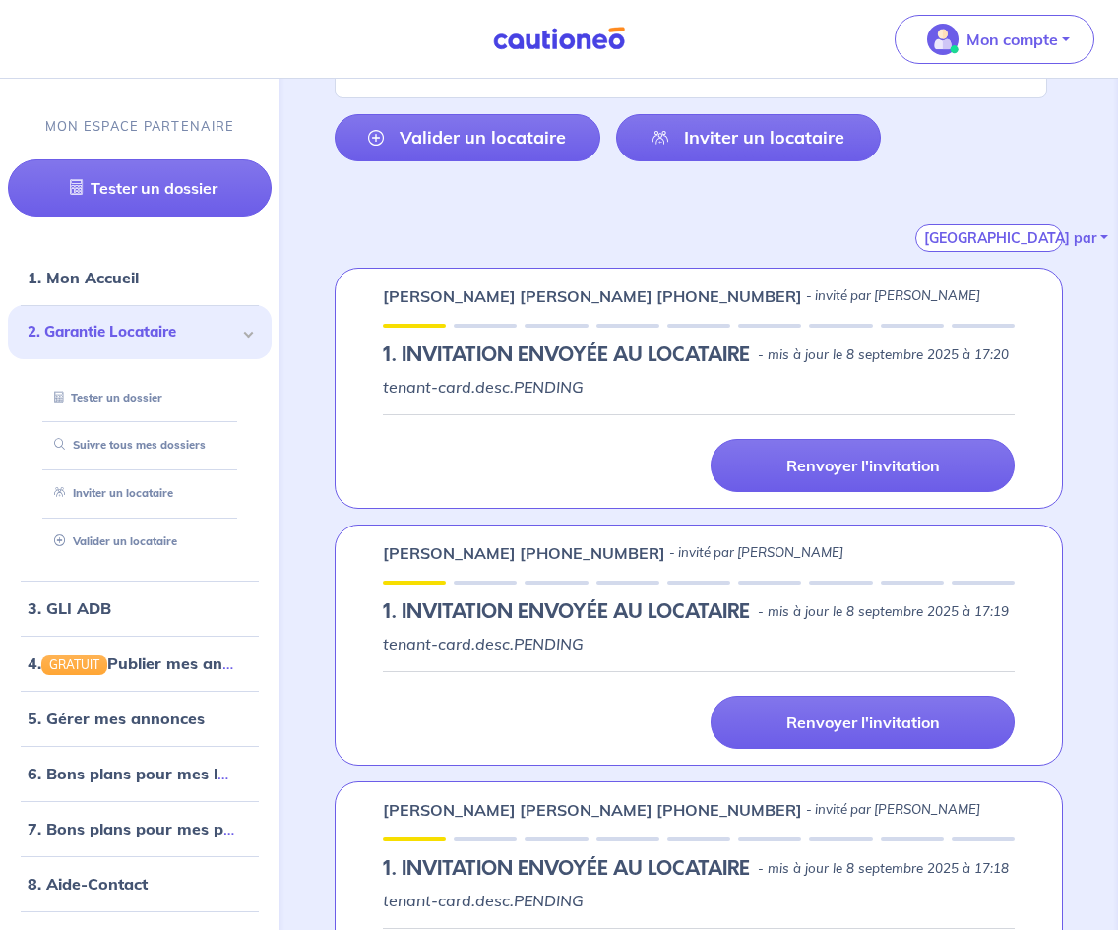
scroll to position [51, 0]
